Goal: Task Accomplishment & Management: Manage account settings

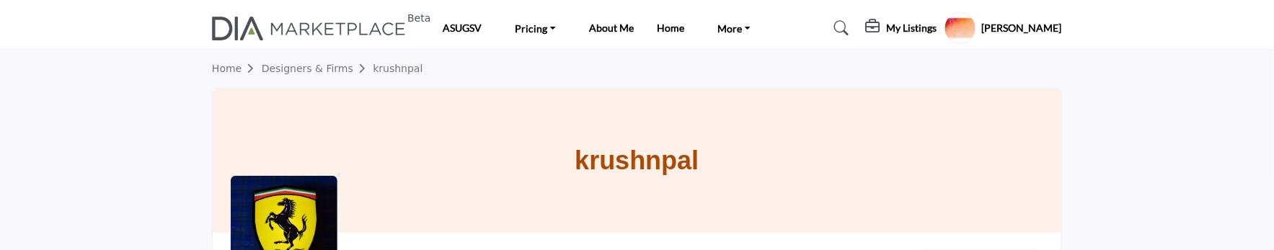
click at [967, 30] on div "My Listings Pricing 1 Media Kit" at bounding box center [964, 28] width 196 height 32
click at [976, 32] on profile-featured-5b1cbef3-cb77-4ba5-92de-570dc196ff6b "Show hide supplier dropdown" at bounding box center [960, 28] width 32 height 32
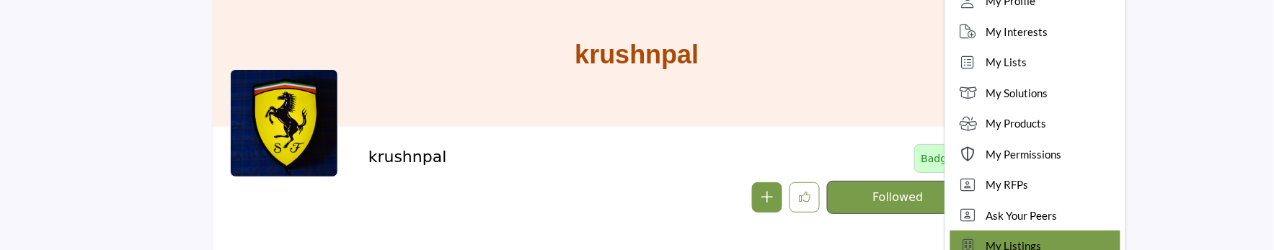
scroll to position [240, 0]
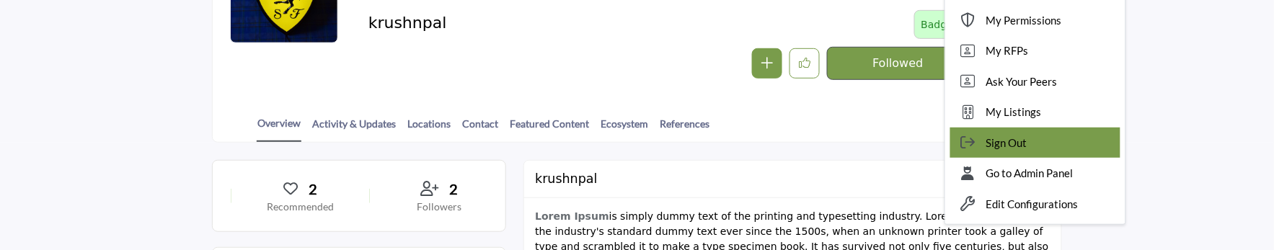
click at [1027, 146] on span "Sign Out" at bounding box center [1006, 143] width 41 height 17
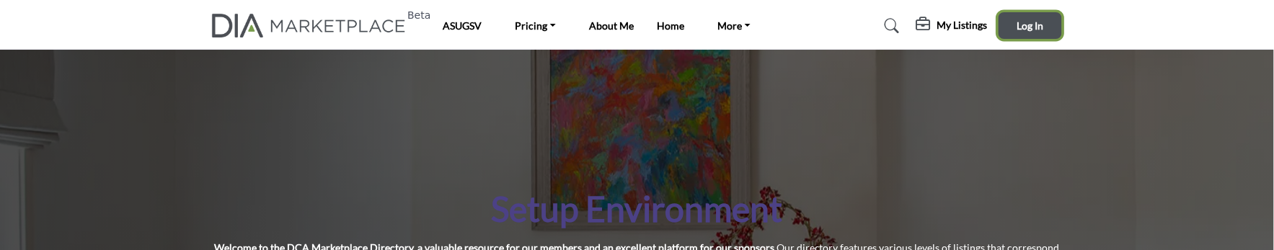
click at [1018, 15] on button "Log In" at bounding box center [1029, 25] width 63 height 27
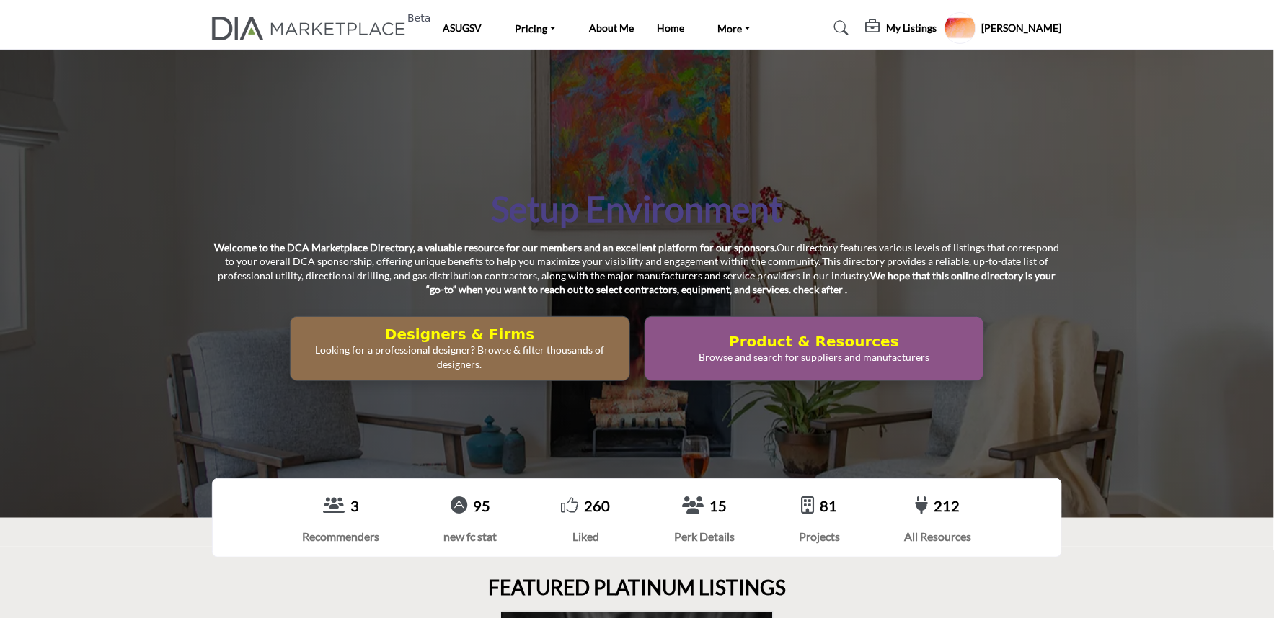
click at [207, 249] on div "Setup Environment Welcome to the DCA Marketplace Directory, a valuable resource…" at bounding box center [637, 284] width 1274 height 469
click at [387, 121] on div "Setup Environment Welcome to the DCA Marketplace Directory, a valuable resource…" at bounding box center [637, 284] width 1274 height 469
